Goal: Information Seeking & Learning: Learn about a topic

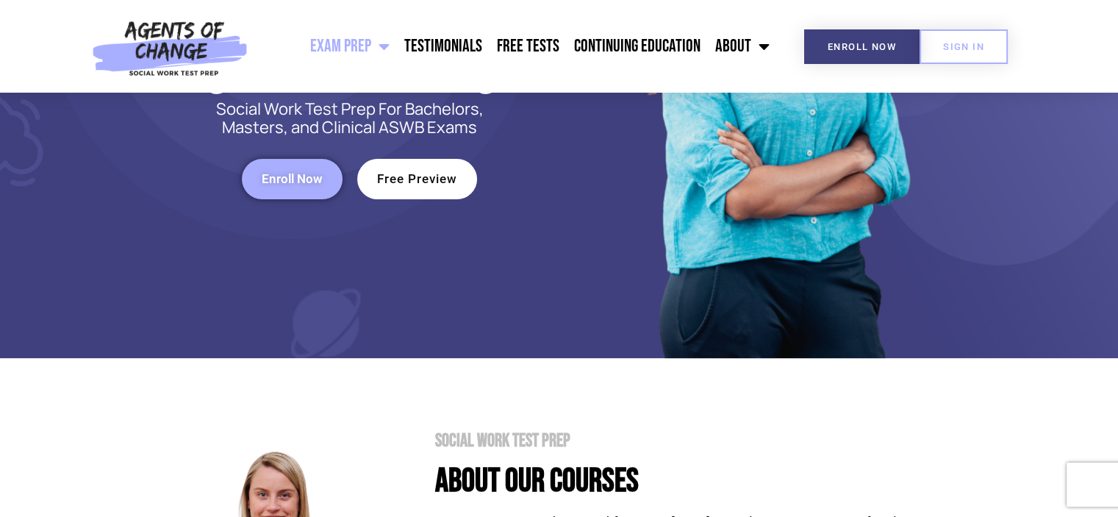
scroll to position [53, 0]
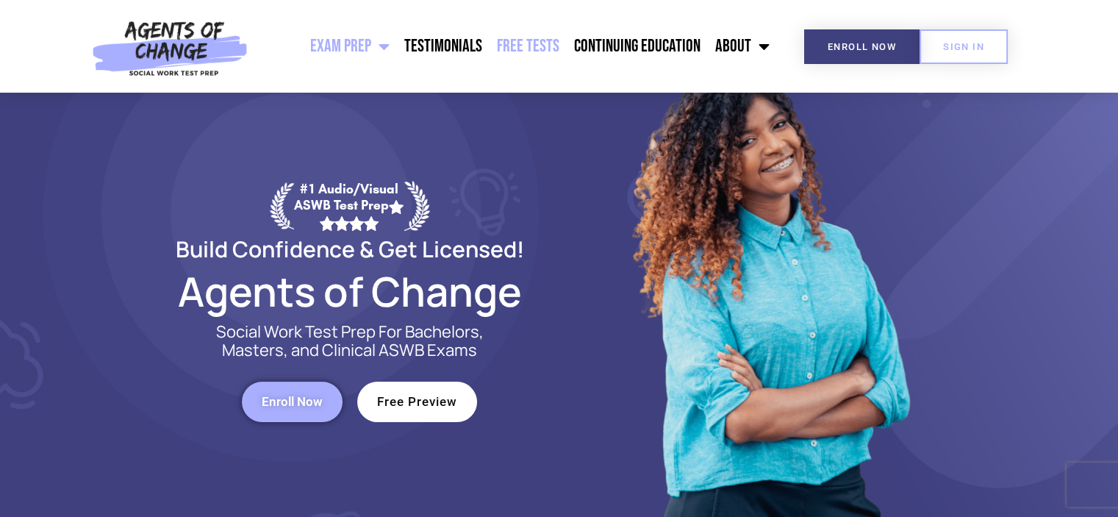
click at [553, 48] on link "Free Tests" at bounding box center [528, 46] width 77 height 37
